Goal: Navigation & Orientation: Find specific page/section

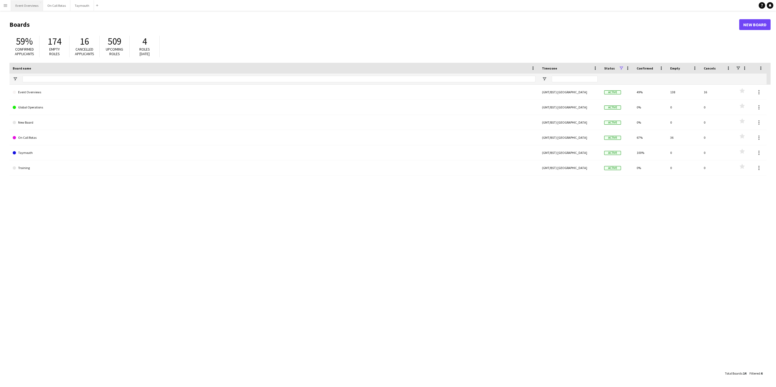
click at [21, 3] on button "Event Overviews Close" at bounding box center [27, 5] width 32 height 11
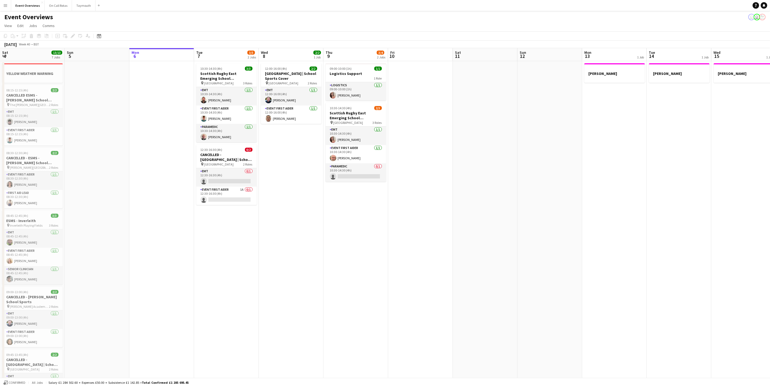
scroll to position [0, 109]
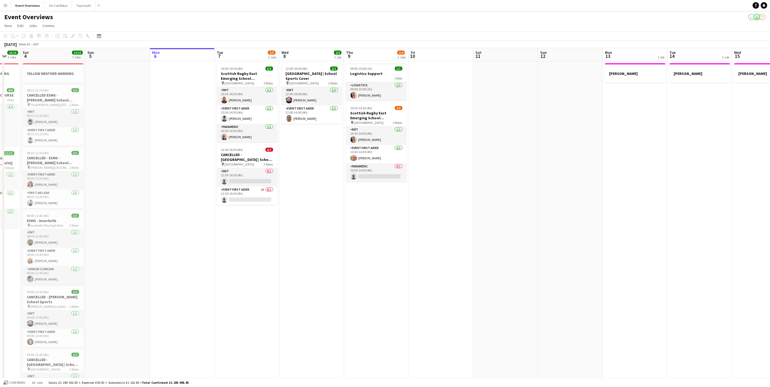
drag, startPoint x: 301, startPoint y: 220, endPoint x: 359, endPoint y: 214, distance: 58.0
click at [359, 214] on app-calendar-viewport "Thu 2 Fri 3 15/15 3 Jobs Sat 4 13/13 7 Jobs Sun 5 Mon 6 Tue 7 3/5 2 Jobs Wed 8 …" at bounding box center [385, 269] width 770 height 442
click at [393, 17] on div "Event Overviews user user" at bounding box center [385, 16] width 770 height 10
click at [291, 4] on app-navbar "Menu Boards Boards Boards All jobs Status Workforce Workforce My Workforce Recr…" at bounding box center [385, 5] width 770 height 11
click at [421, 20] on div "Event Overviews user user user" at bounding box center [385, 16] width 770 height 10
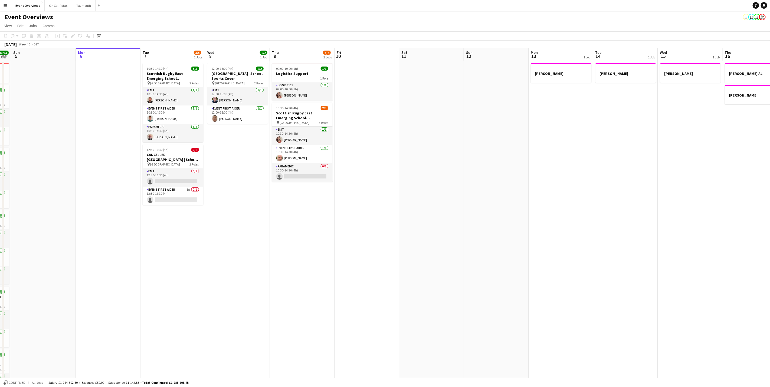
scroll to position [0, 184]
drag, startPoint x: 377, startPoint y: 288, endPoint x: 237, endPoint y: 295, distance: 139.7
click at [237, 295] on app-calendar-viewport "Thu 2 Fri 3 15/15 3 Jobs Sat 4 13/13 7 Jobs Sun 5 Mon 6 Tue 7 3/5 2 Jobs Wed 8 …" at bounding box center [385, 269] width 770 height 442
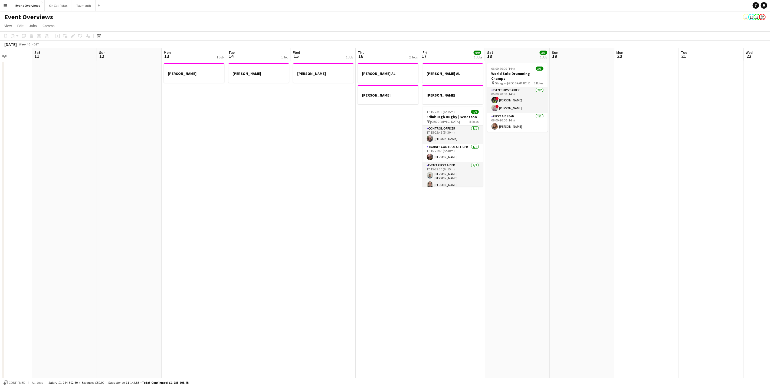
drag, startPoint x: 476, startPoint y: 226, endPoint x: 336, endPoint y: 229, distance: 139.6
click at [336, 229] on app-calendar-viewport "Wed 8 2/2 1 Job Thu 9 3/4 2 Jobs Fri 10 Sat 11 Sun 12 Mon 13 1 Job Tue 14 1 Job…" at bounding box center [385, 269] width 770 height 442
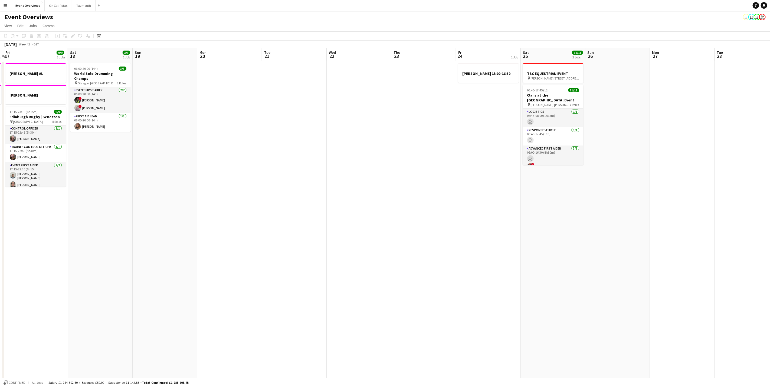
drag, startPoint x: 425, startPoint y: 201, endPoint x: 150, endPoint y: 198, distance: 275.2
click at [150, 198] on app-calendar-viewport "Tue 14 1 Job Wed 15 1 Job Thu 16 2 Jobs Fri 17 9/9 3 Jobs Sat 18 3/3 1 Job Sun …" at bounding box center [385, 269] width 770 height 442
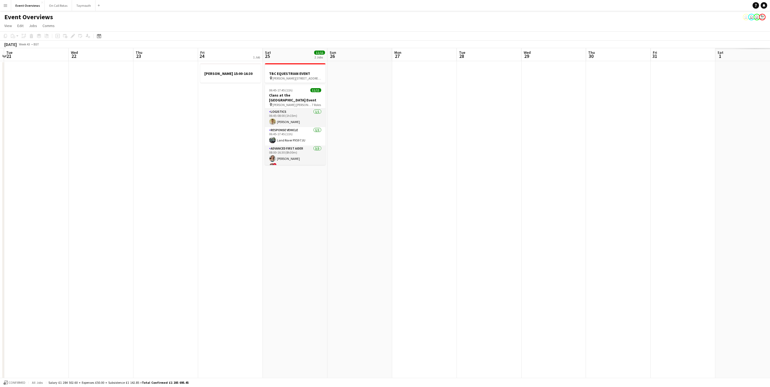
scroll to position [0, 159]
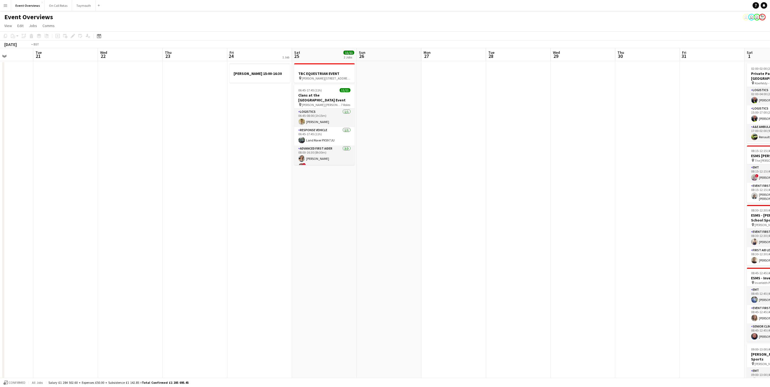
drag, startPoint x: 137, startPoint y: 215, endPoint x: 529, endPoint y: 161, distance: 395.8
click at [578, 139] on app-calendar-viewport "Sat 18 3/3 1 Job Sun 19 Mon 20 Tue 21 Wed 22 Thu 23 Fri 24 1 Job Sat 25 11/11 2…" at bounding box center [385, 273] width 770 height 450
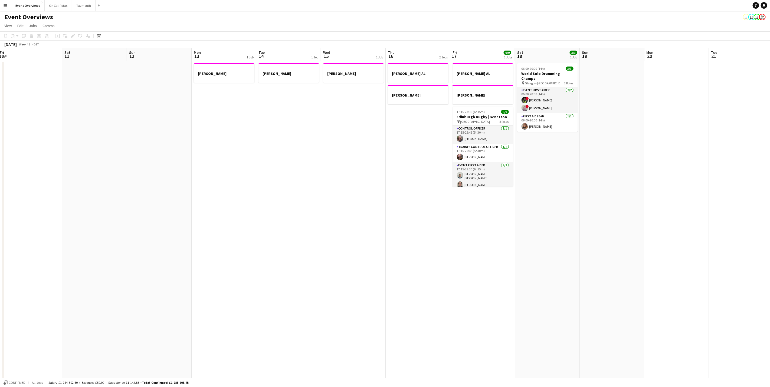
drag, startPoint x: 386, startPoint y: 199, endPoint x: 695, endPoint y: 137, distance: 314.8
click at [695, 137] on app-calendar-viewport "Wed 8 2/2 1 Job Thu 9 3/4 2 Jobs Fri 10 Sat 11 Sun 12 Mon 13 1 Job Tue 14 1 Job…" at bounding box center [385, 273] width 770 height 450
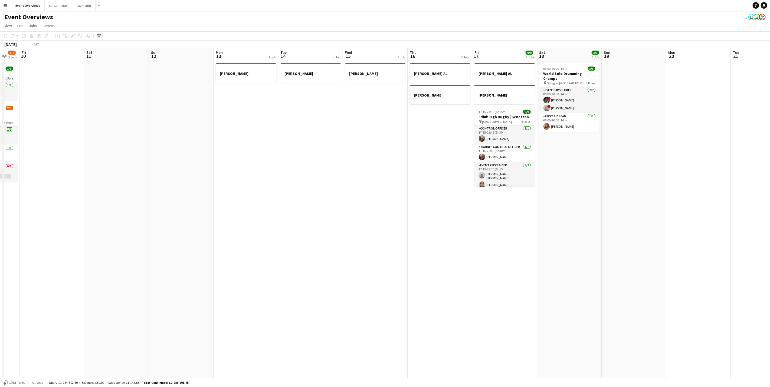
scroll to position [0, 120]
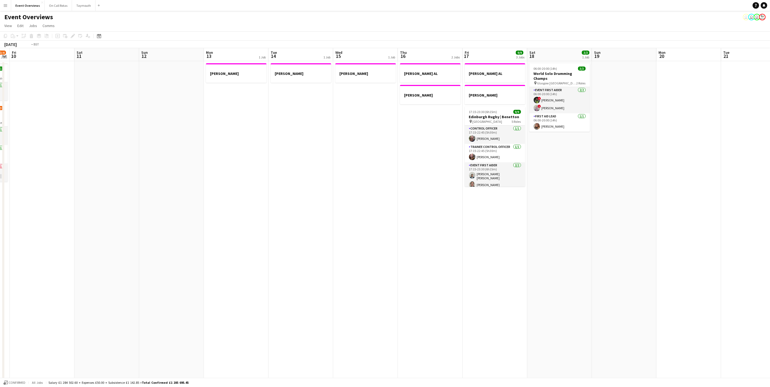
drag, startPoint x: 289, startPoint y: 211, endPoint x: 650, endPoint y: 159, distance: 365.3
click at [650, 158] on app-calendar-viewport "Wed 8 2/2 1 Job Thu 9 3/4 2 Jobs Fri 10 Sat 11 Sun 12 Mon 13 1 Job Tue 14 1 Job…" at bounding box center [385, 273] width 770 height 450
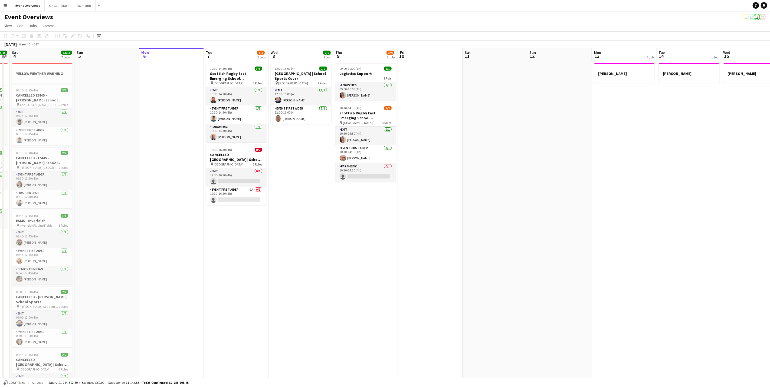
scroll to position [0, 205]
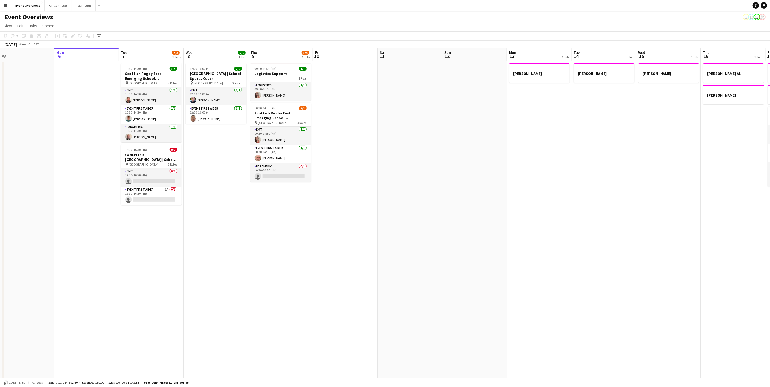
drag, startPoint x: 436, startPoint y: 237, endPoint x: 286, endPoint y: 235, distance: 149.4
click at [286, 235] on app-calendar-viewport "Thu 2 Fri 3 15/15 3 Jobs Sat 4 13/13 7 Jobs Sun 5 Mon 6 Tue 7 3/5 2 Jobs Wed 8 …" at bounding box center [385, 273] width 770 height 450
